Goal: Task Accomplishment & Management: Use online tool/utility

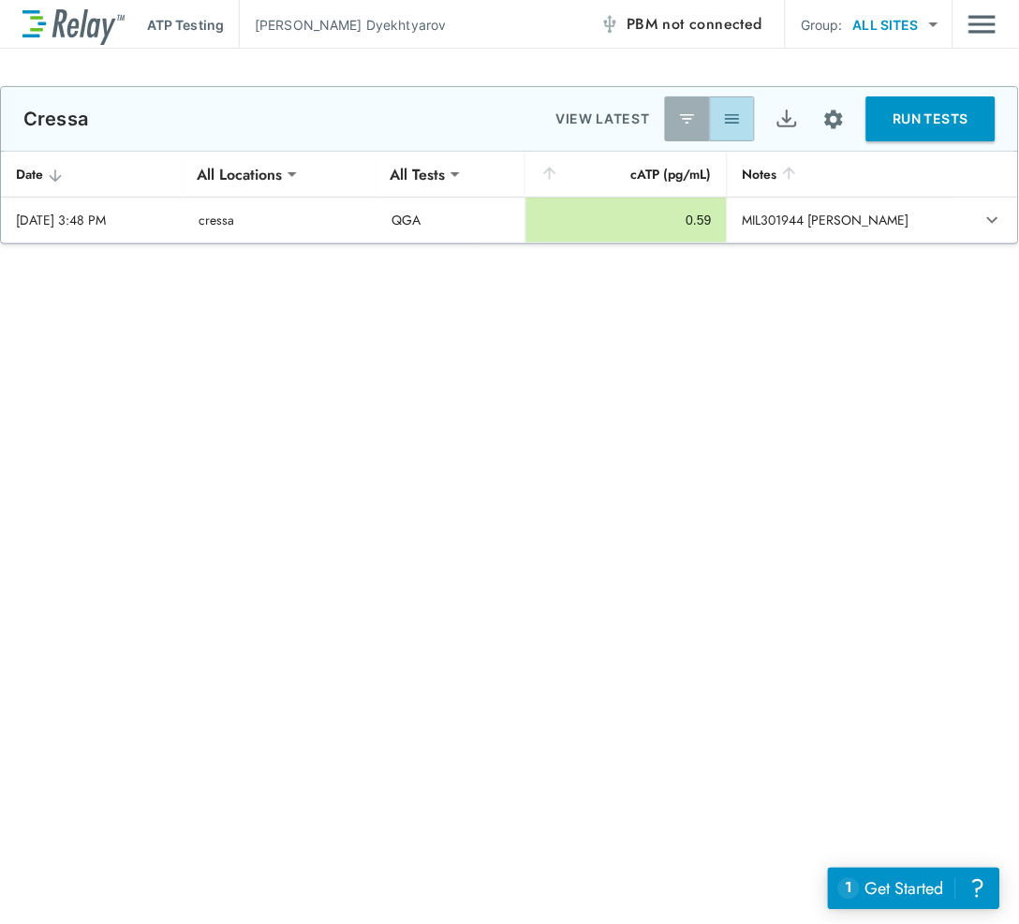
click at [715, 108] on button "button" at bounding box center [732, 118] width 45 height 45
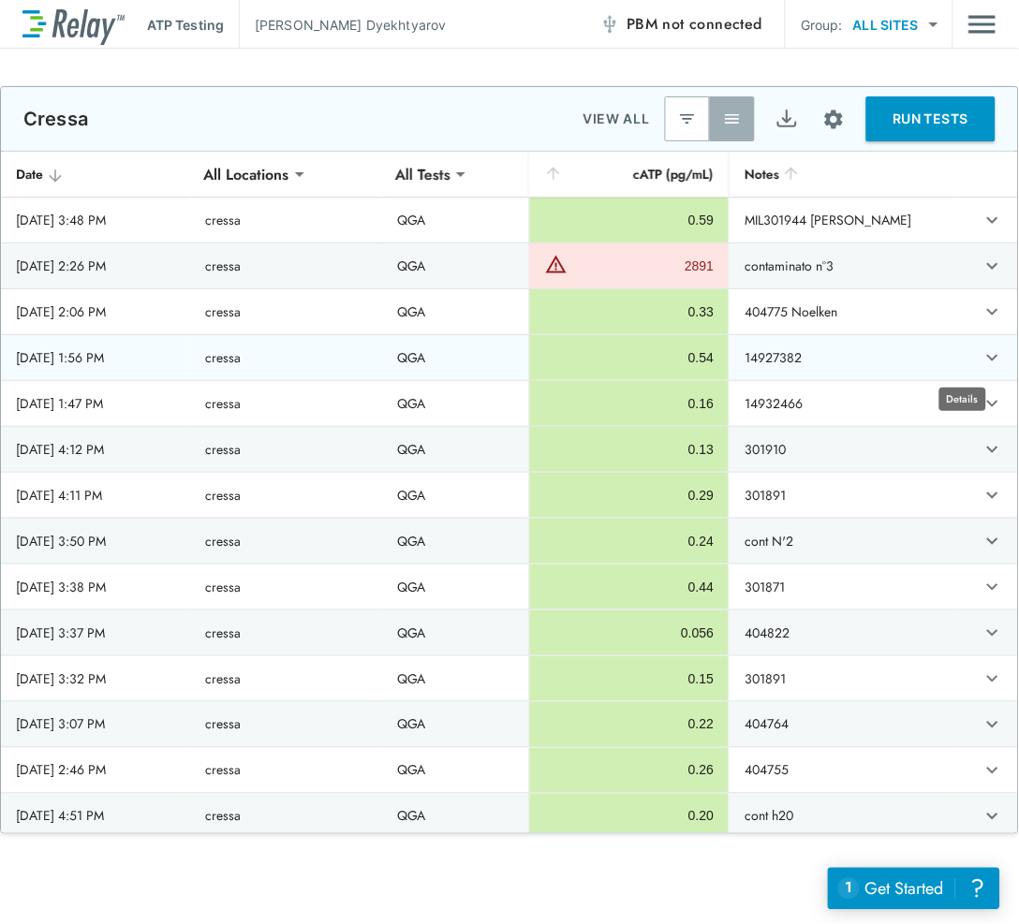
click at [981, 352] on icon "expand row" at bounding box center [992, 357] width 22 height 22
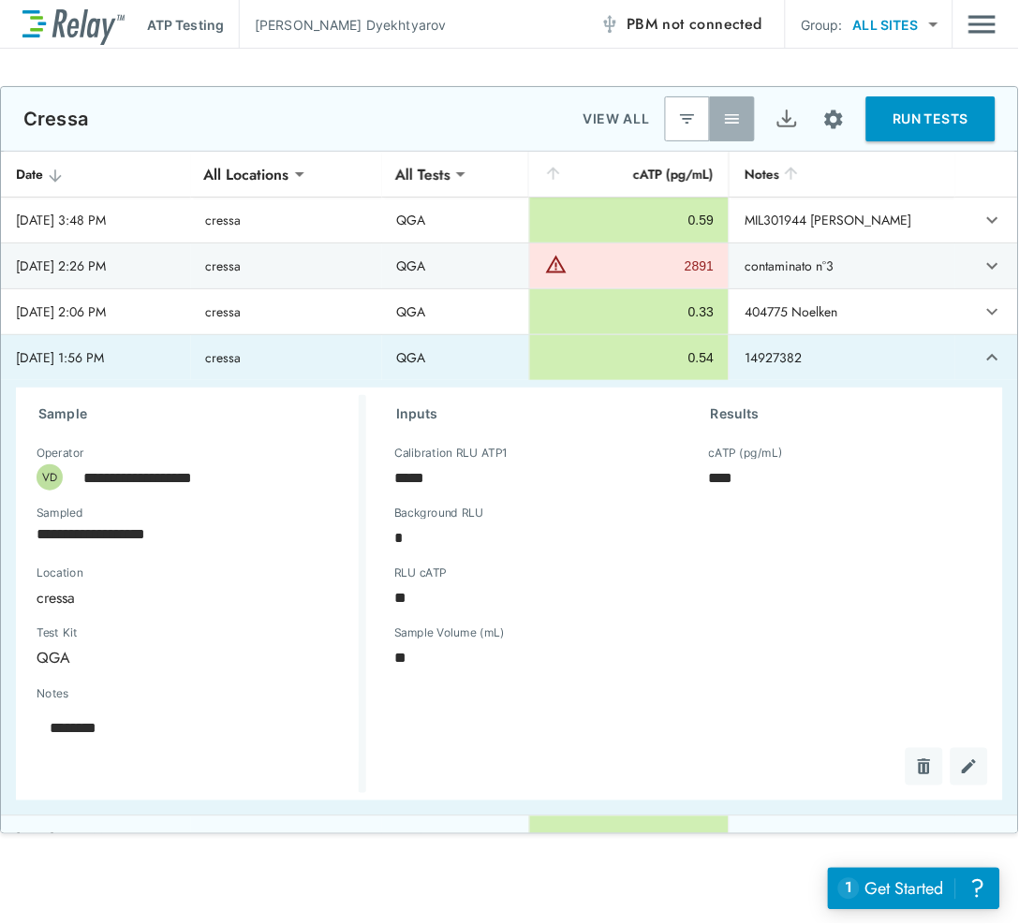
scroll to position [208, 0]
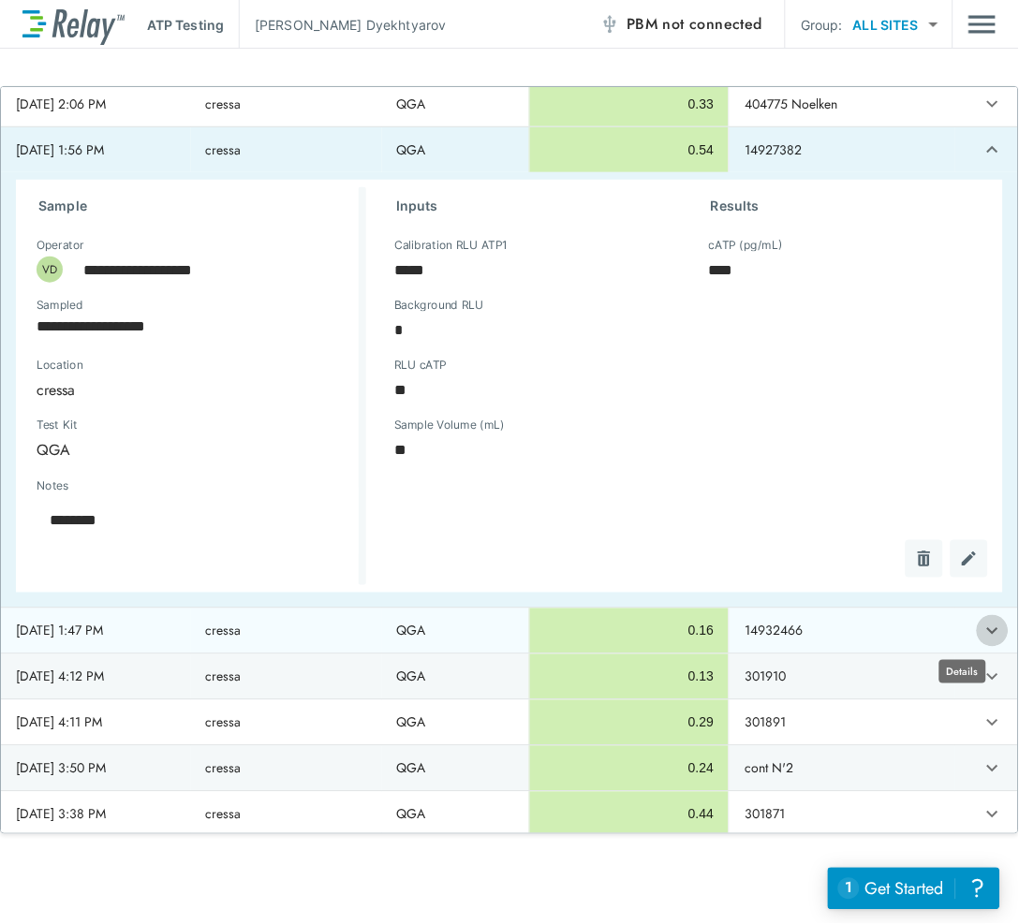
click at [981, 627] on icon "expand row" at bounding box center [992, 631] width 22 height 22
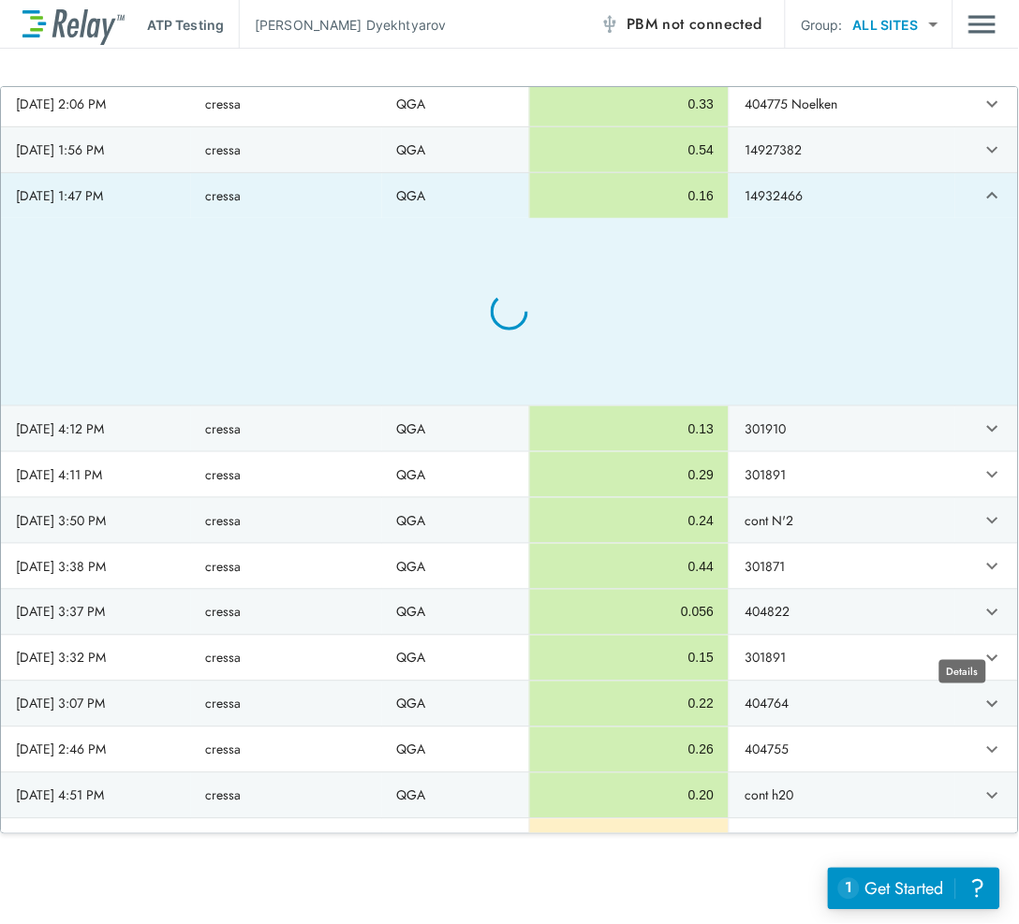
type textarea "*"
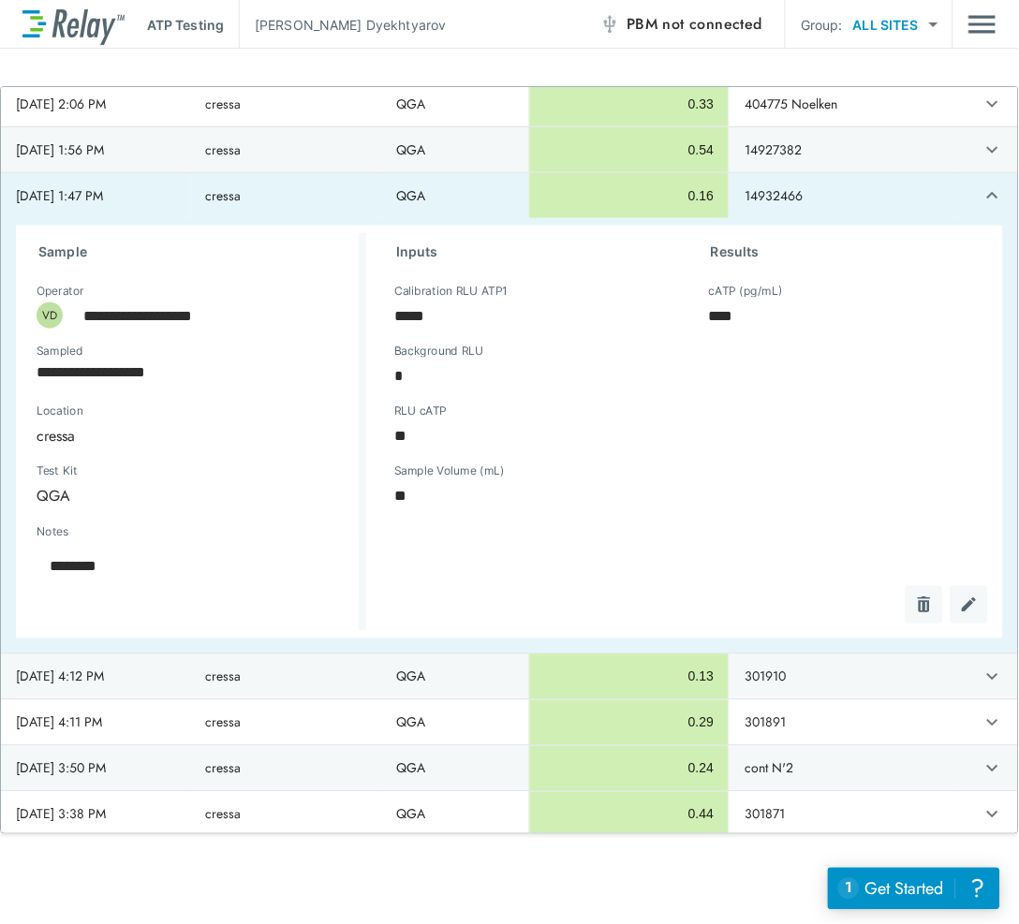
scroll to position [0, 0]
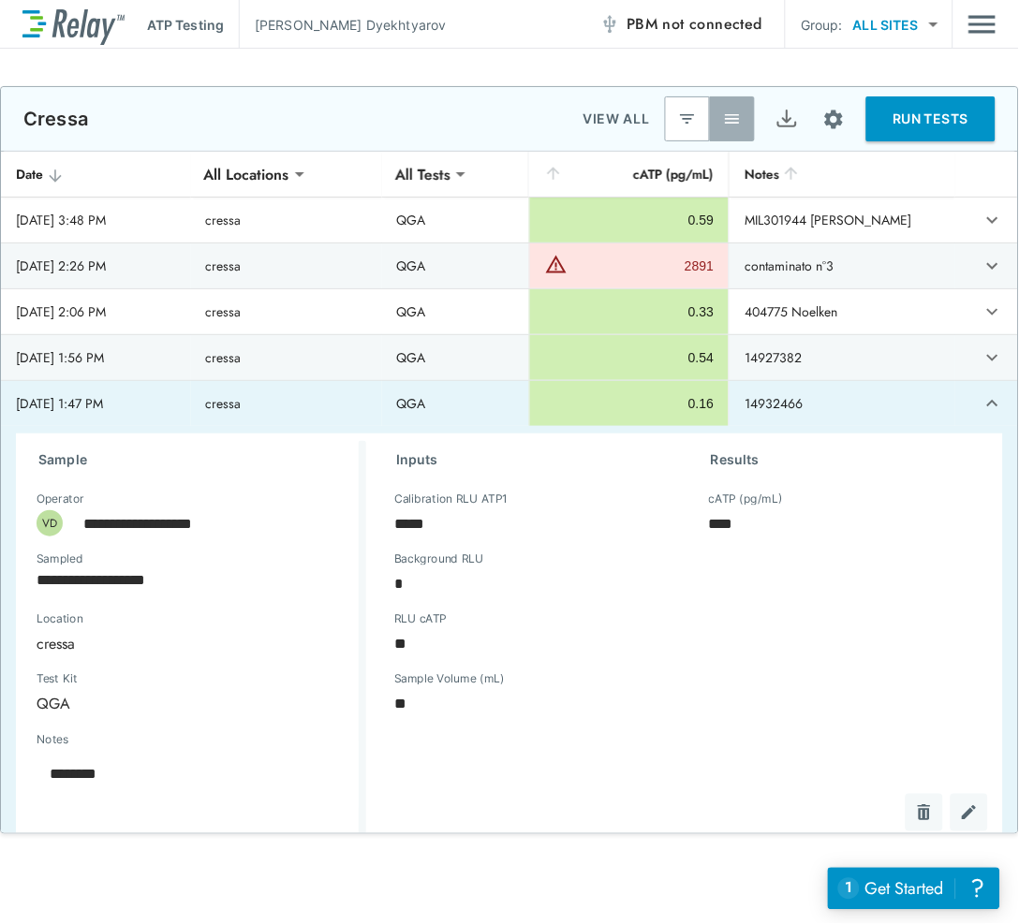
type textarea "*"
click at [981, 396] on icon "expand row" at bounding box center [992, 403] width 22 height 22
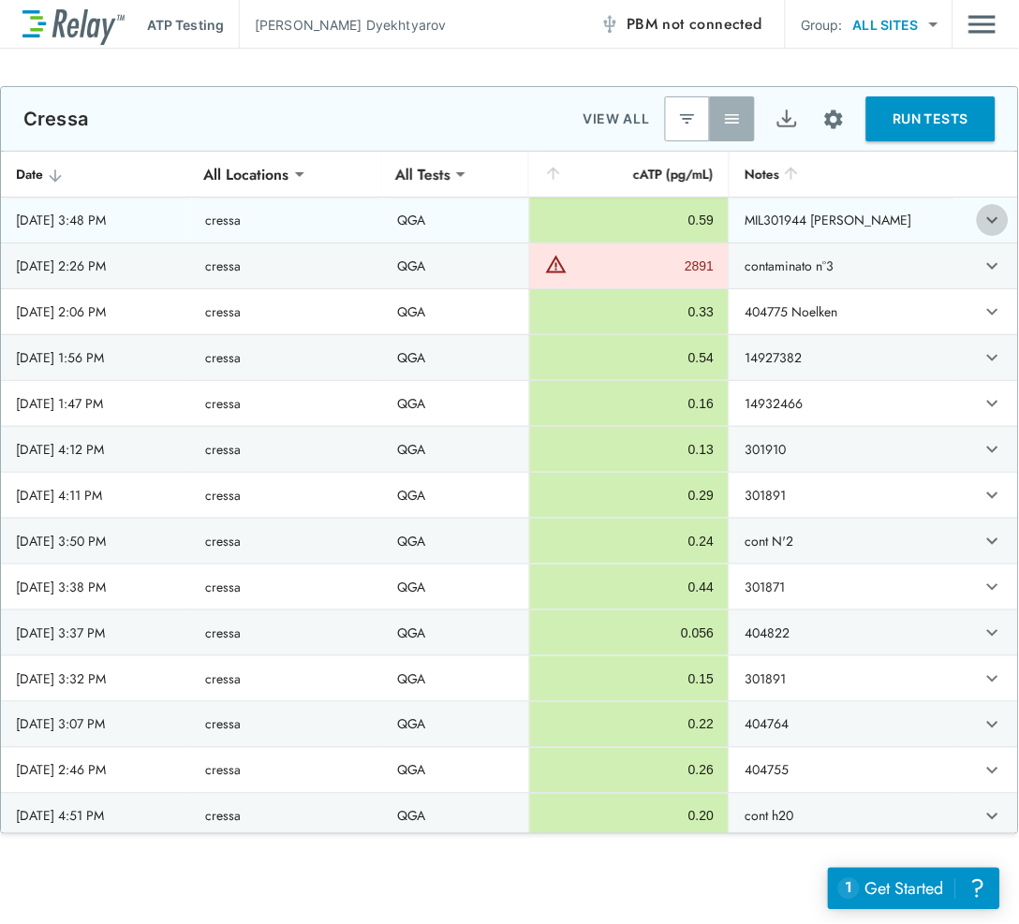
click at [987, 221] on icon "expand row" at bounding box center [992, 220] width 11 height 7
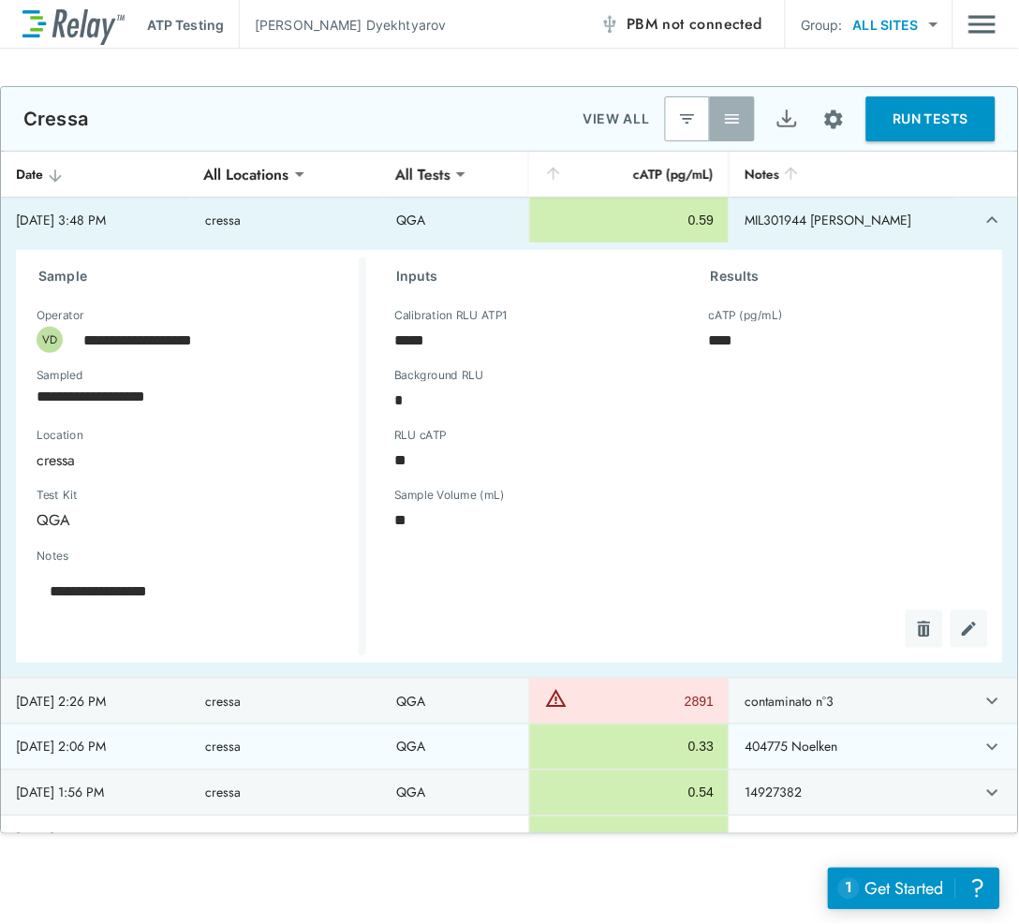
click at [987, 745] on icon "expand row" at bounding box center [992, 746] width 11 height 7
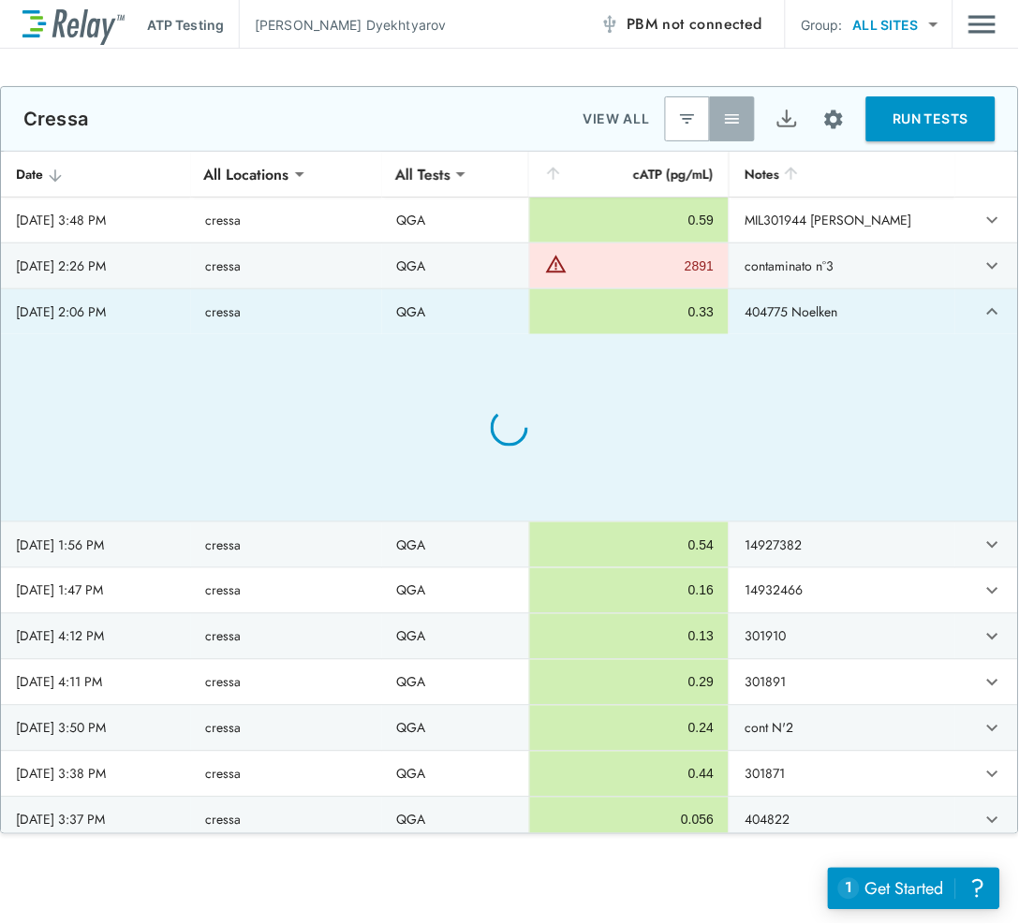
type textarea "*"
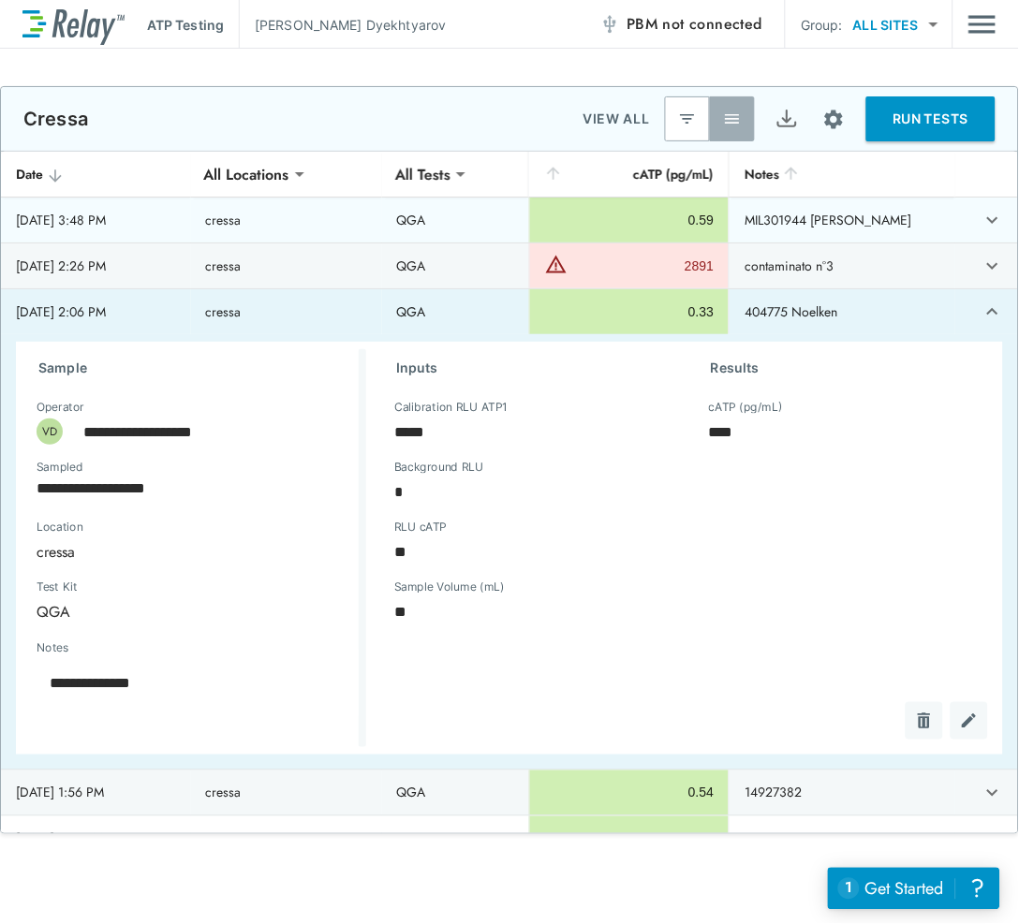
type textarea "*"
click at [987, 219] on icon "expand row" at bounding box center [992, 220] width 11 height 7
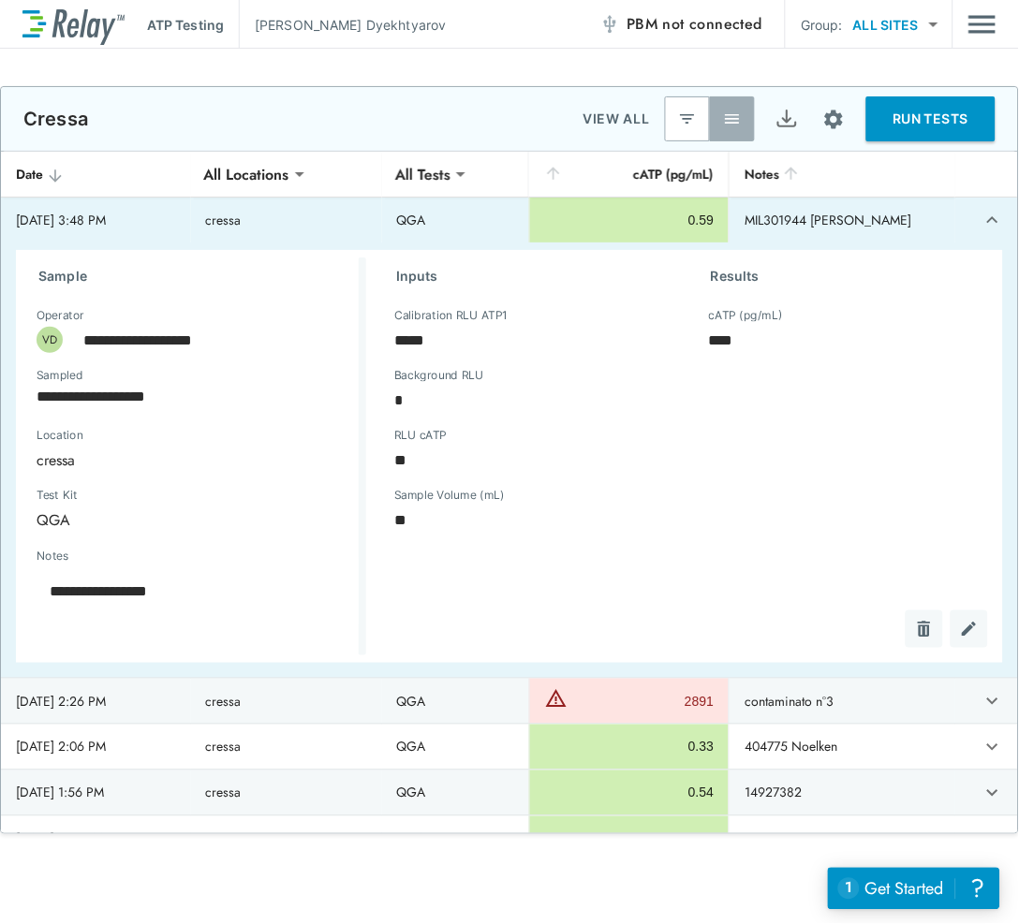
type textarea "*"
click at [987, 222] on icon "expand row" at bounding box center [992, 219] width 11 height 7
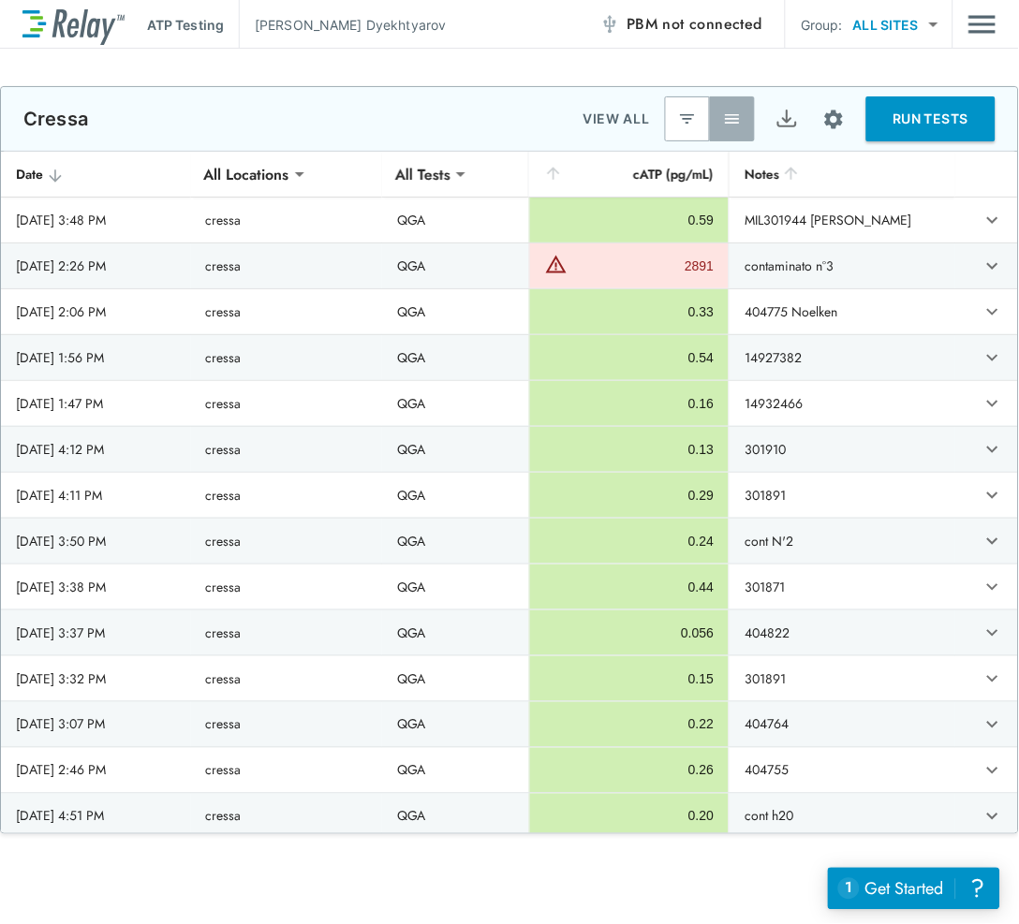
click at [775, 119] on img "Export" at bounding box center [786, 119] width 23 height 23
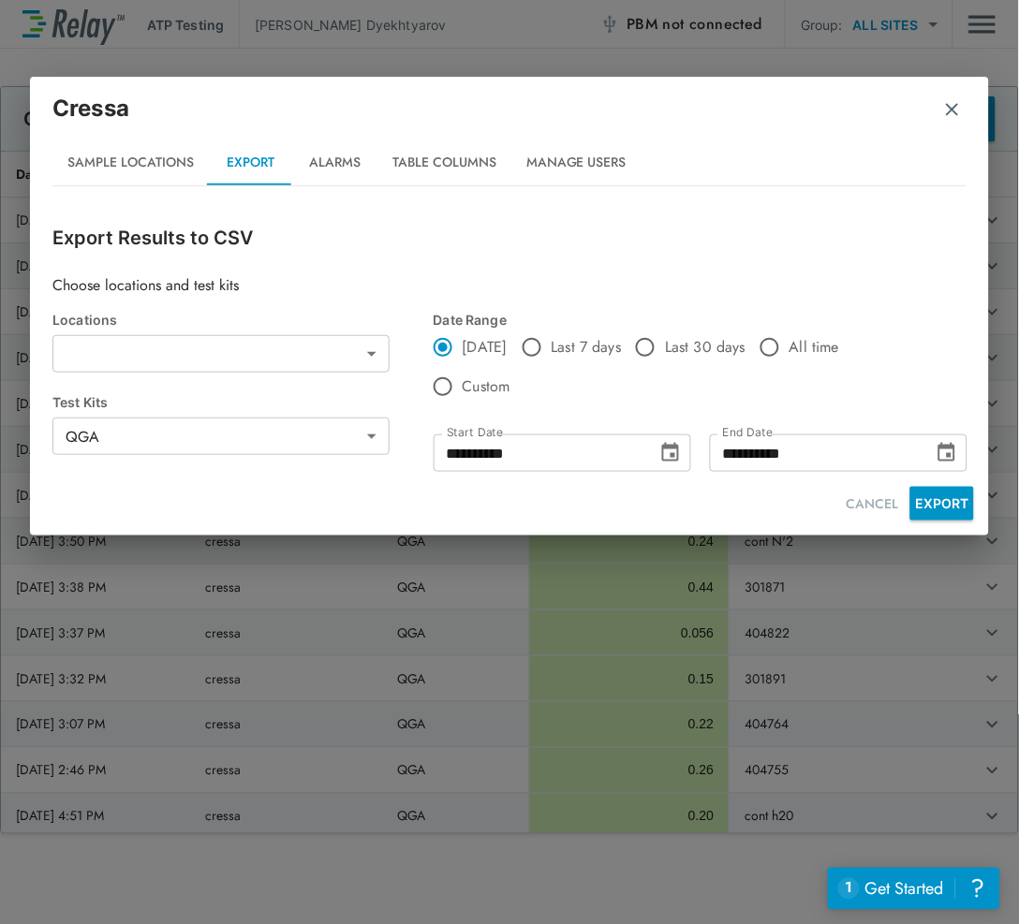
type input "******"
type input "***"
click at [479, 456] on input "**********" at bounding box center [538, 452] width 211 height 37
type input "**********"
click at [933, 503] on button "EXPORT" at bounding box center [942, 504] width 64 height 34
